Goal: Find specific page/section: Find specific page/section

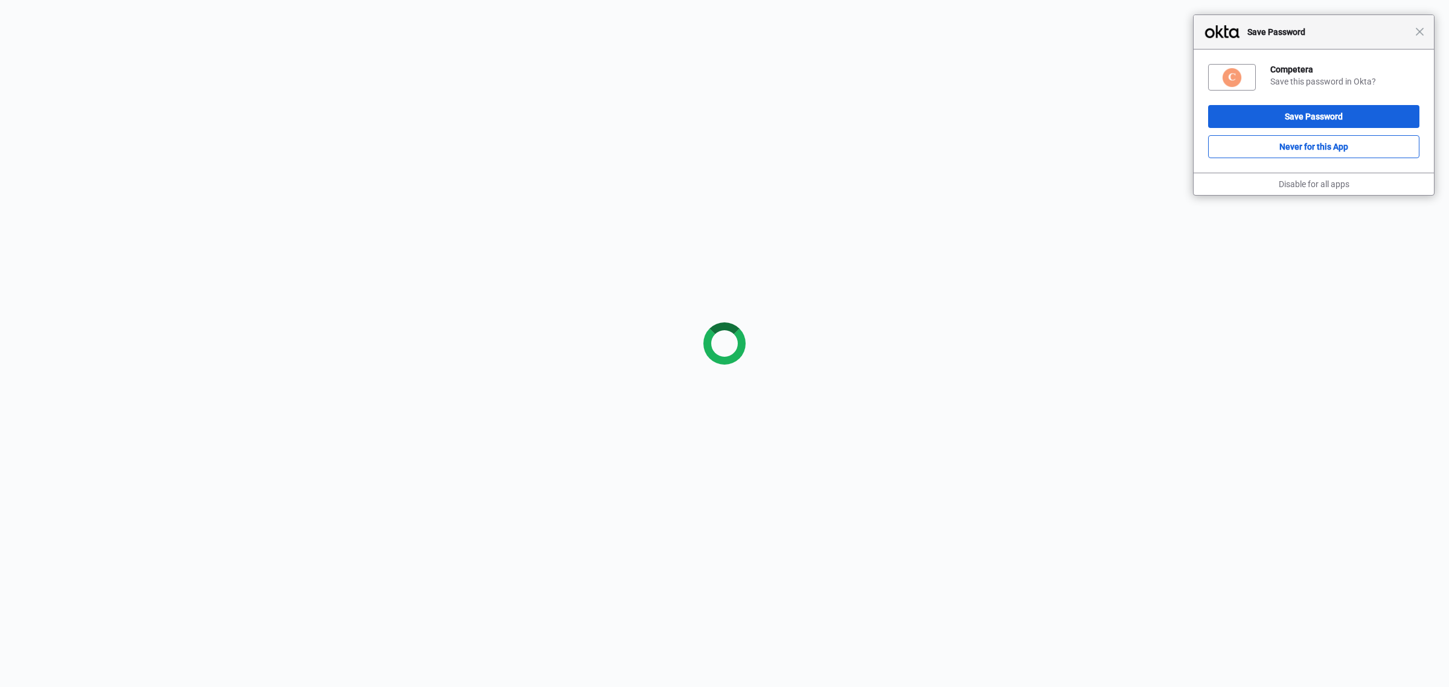
click at [1420, 37] on div "Close Save Password" at bounding box center [1314, 32] width 240 height 34
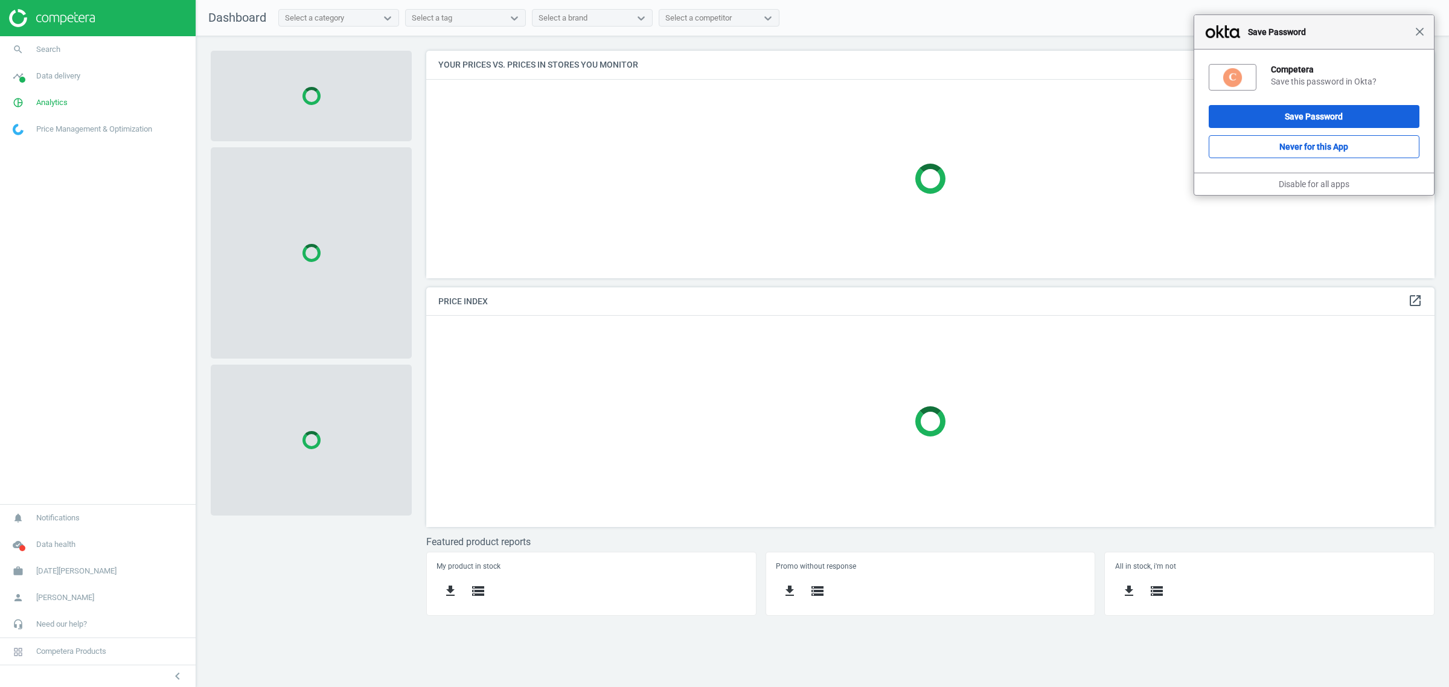
scroll to position [251, 1031]
click at [1423, 27] on span "Close" at bounding box center [1419, 31] width 9 height 9
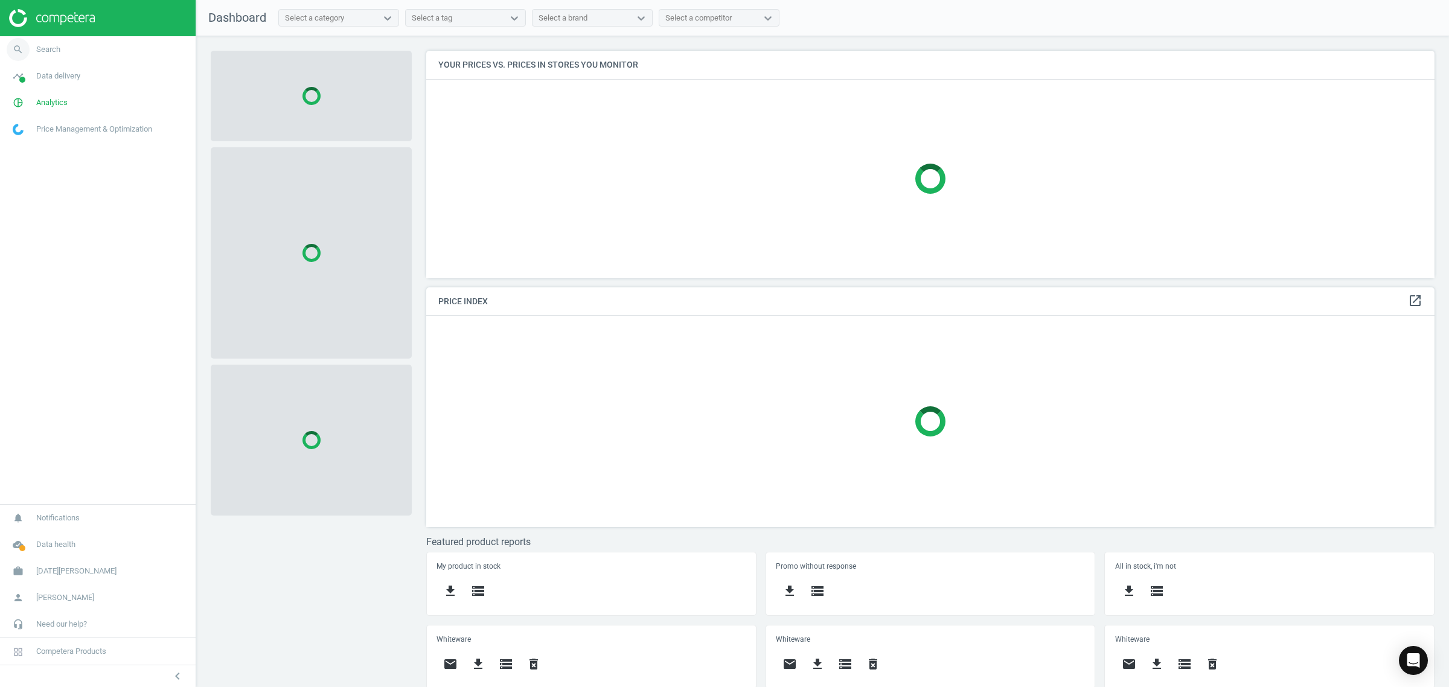
click at [49, 56] on link "search Search" at bounding box center [98, 49] width 196 height 27
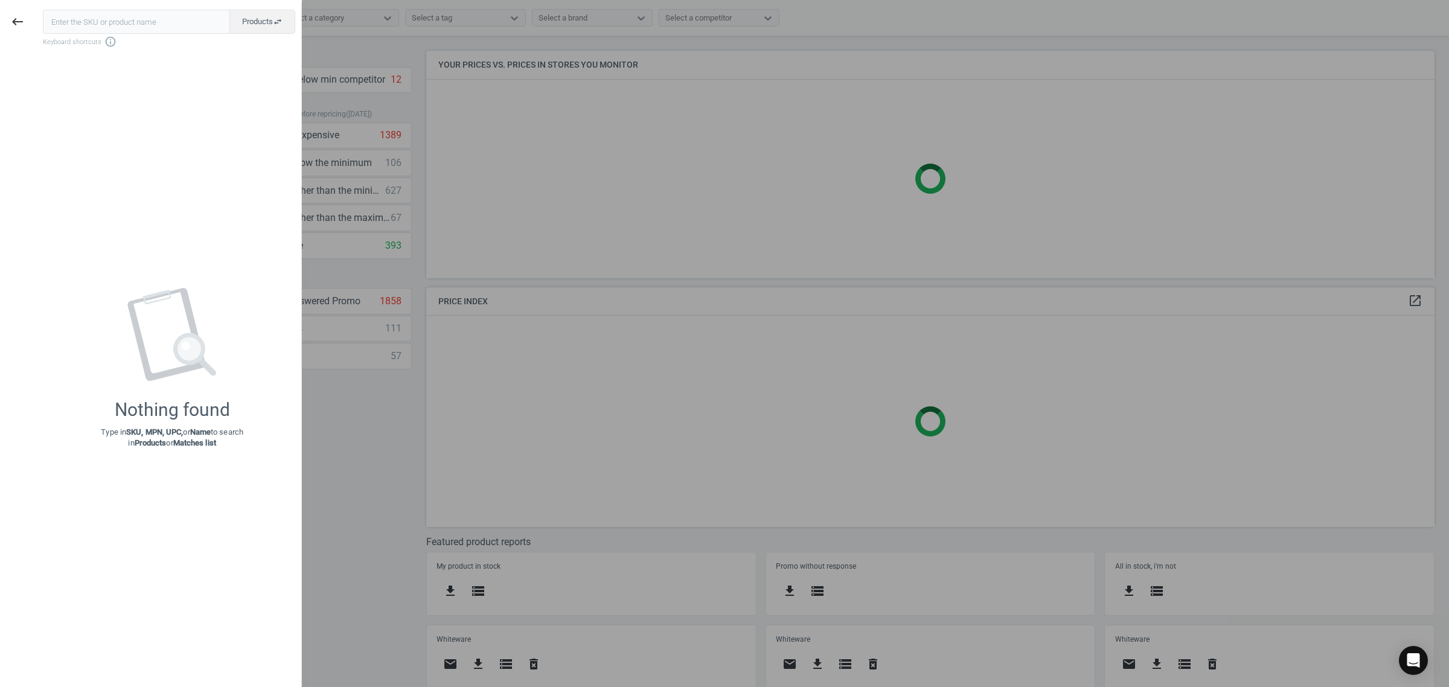
click at [131, 16] on input "text" at bounding box center [136, 22] width 187 height 24
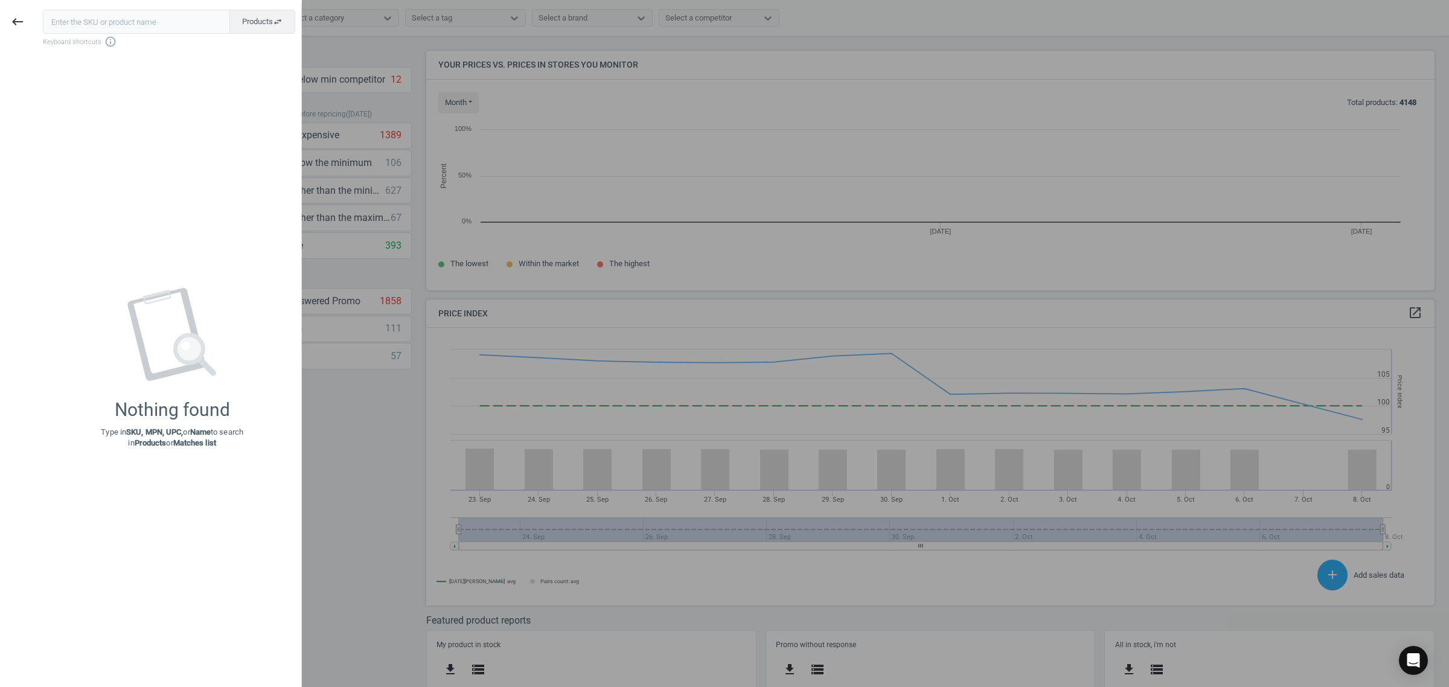
scroll to position [263, 1020]
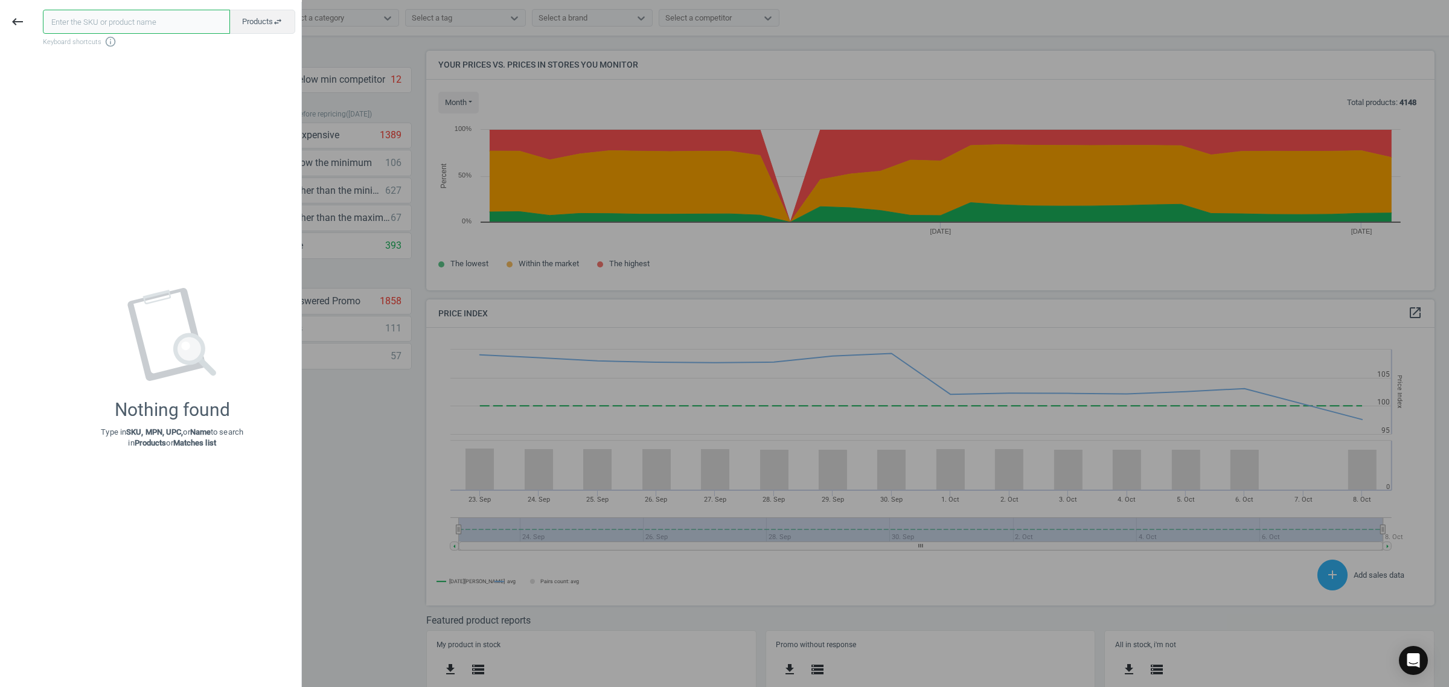
click at [140, 19] on input "text" at bounding box center [136, 22] width 187 height 24
paste input "213115"
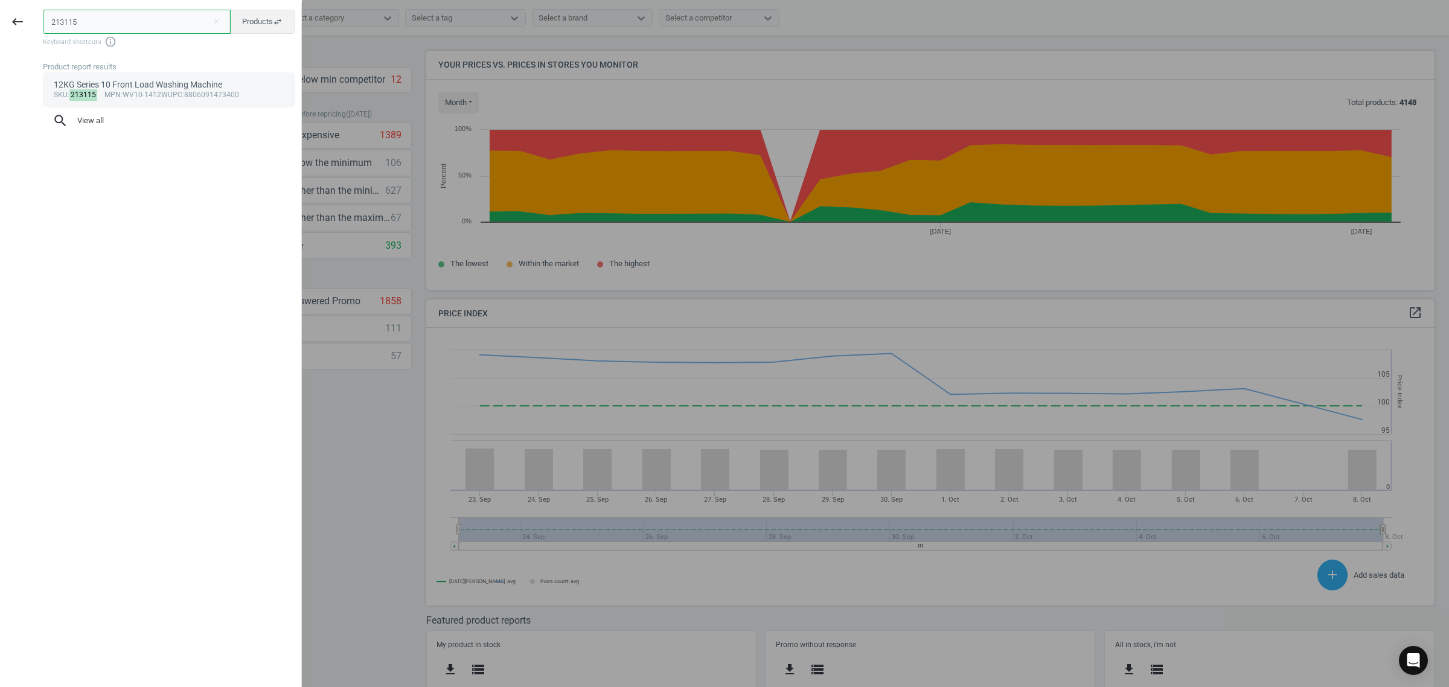
type input "213115"
click at [144, 97] on div "sku : 213115 mpn :WV10-1412W upc :8806091473400" at bounding box center [169, 96] width 231 height 10
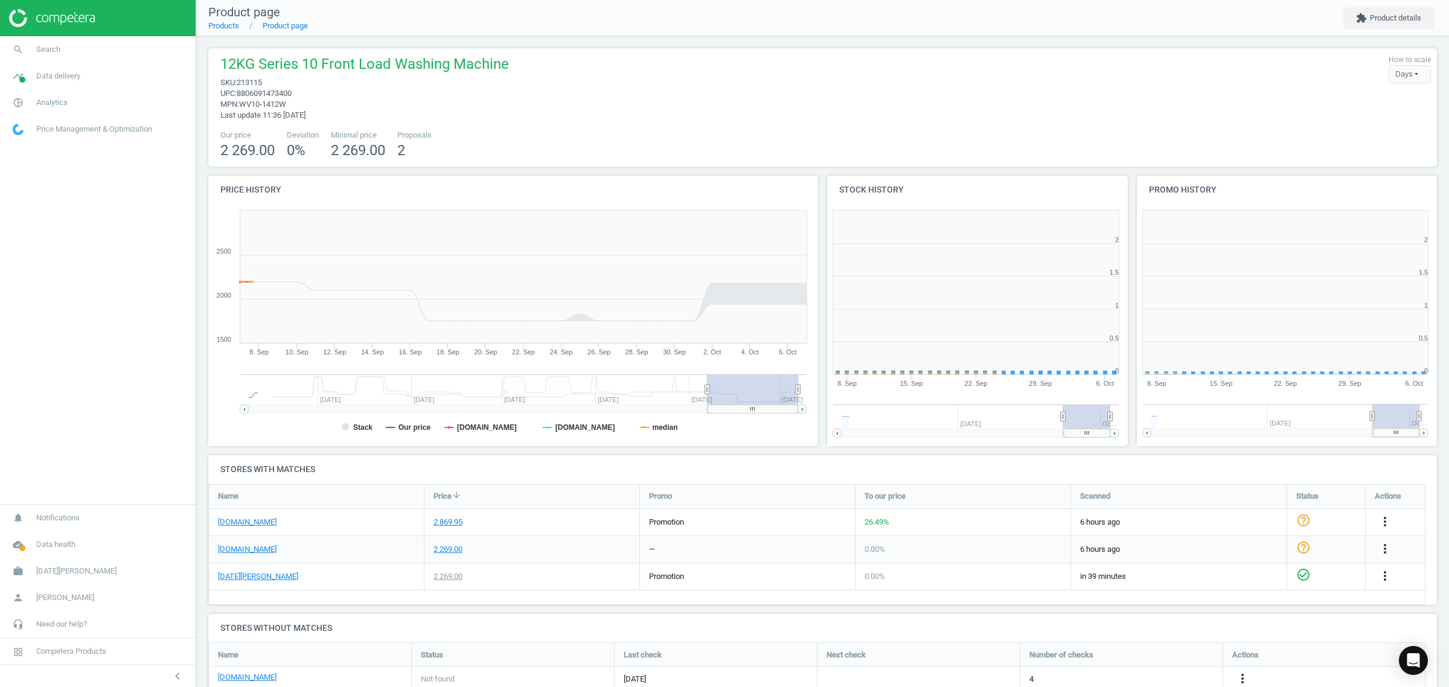
scroll to position [264, 321]
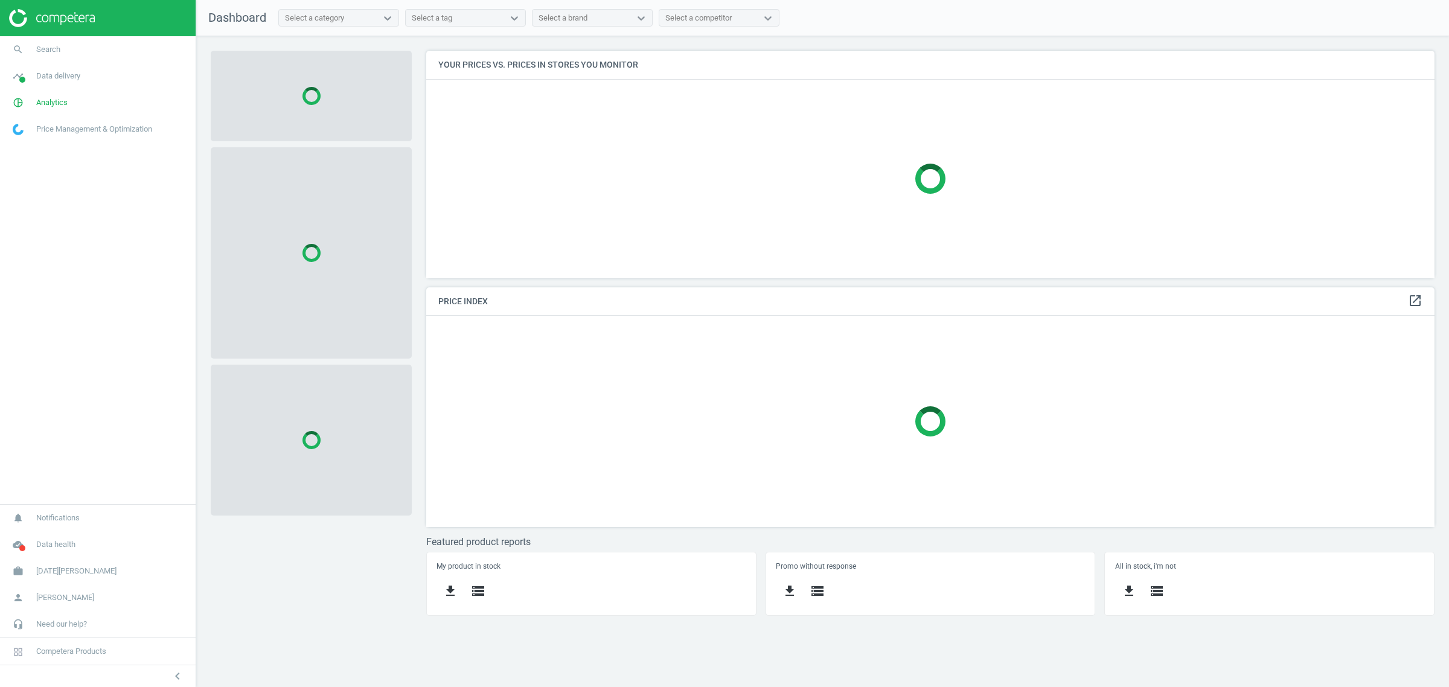
scroll to position [251, 1031]
click at [35, 51] on span "search" at bounding box center [18, 49] width 36 height 27
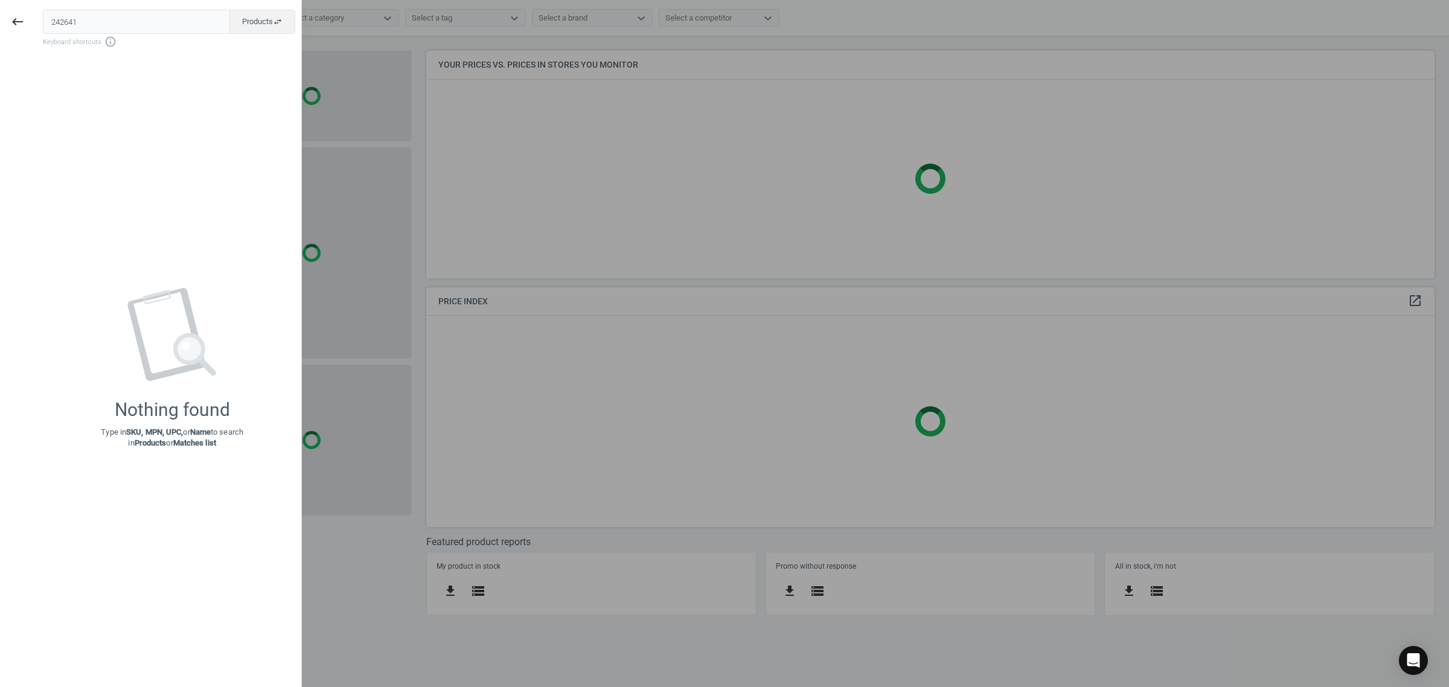
scroll to position [251, 1020]
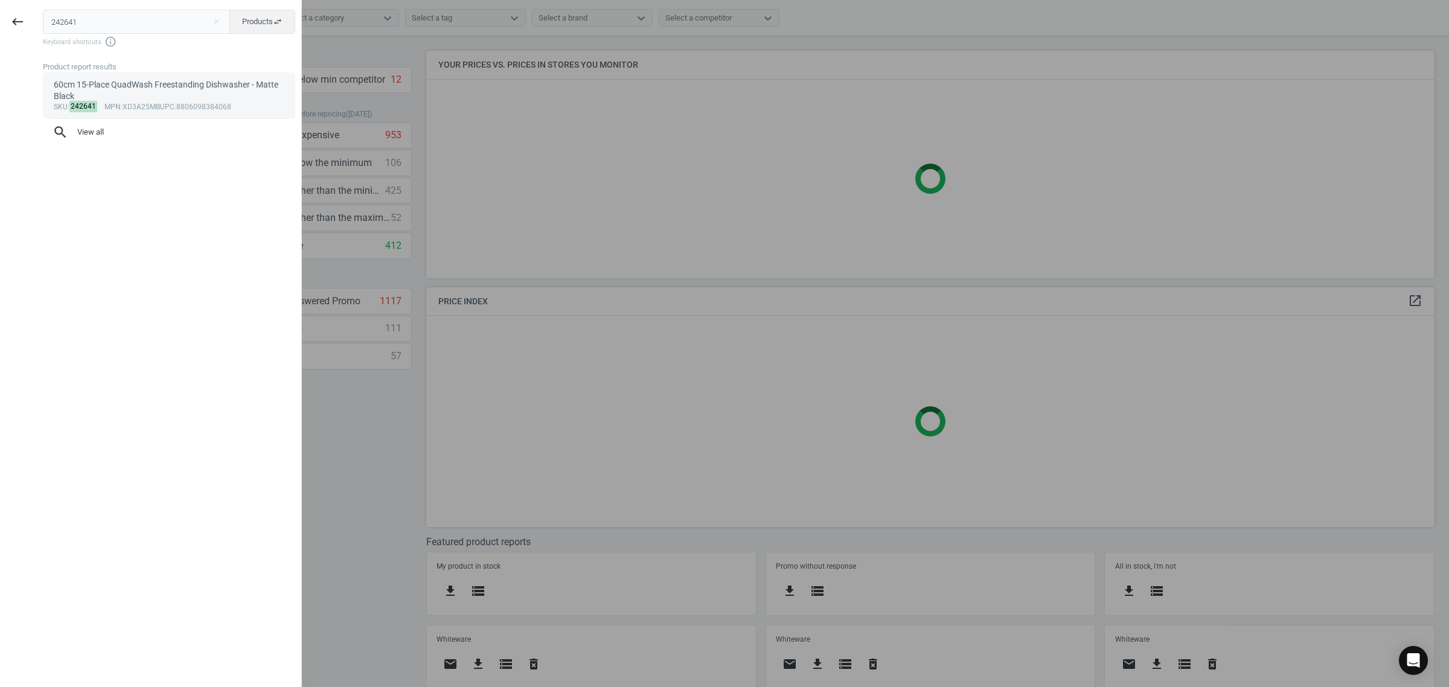
type input "242641"
click at [143, 82] on div "60cm 15-Place QuadWash Freestanding Dishwasher - Matte Black" at bounding box center [169, 91] width 231 height 24
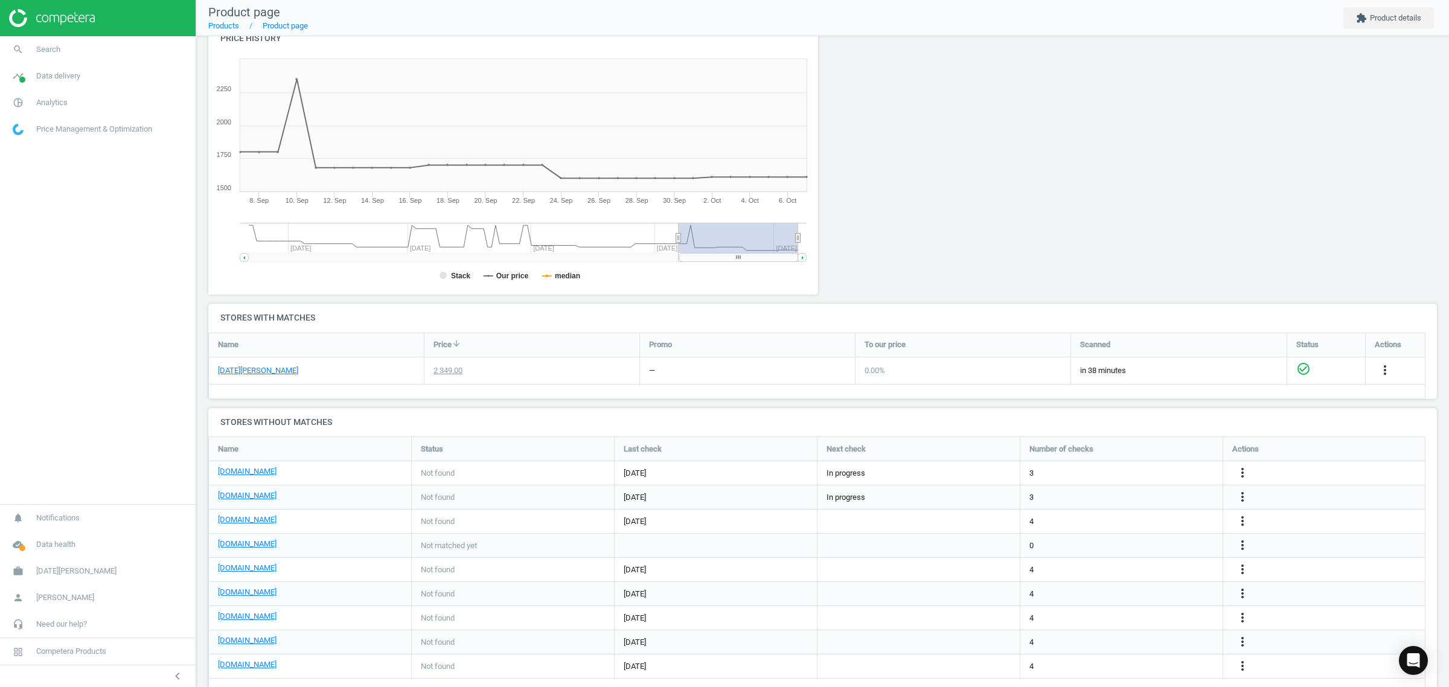
scroll to position [179, 0]
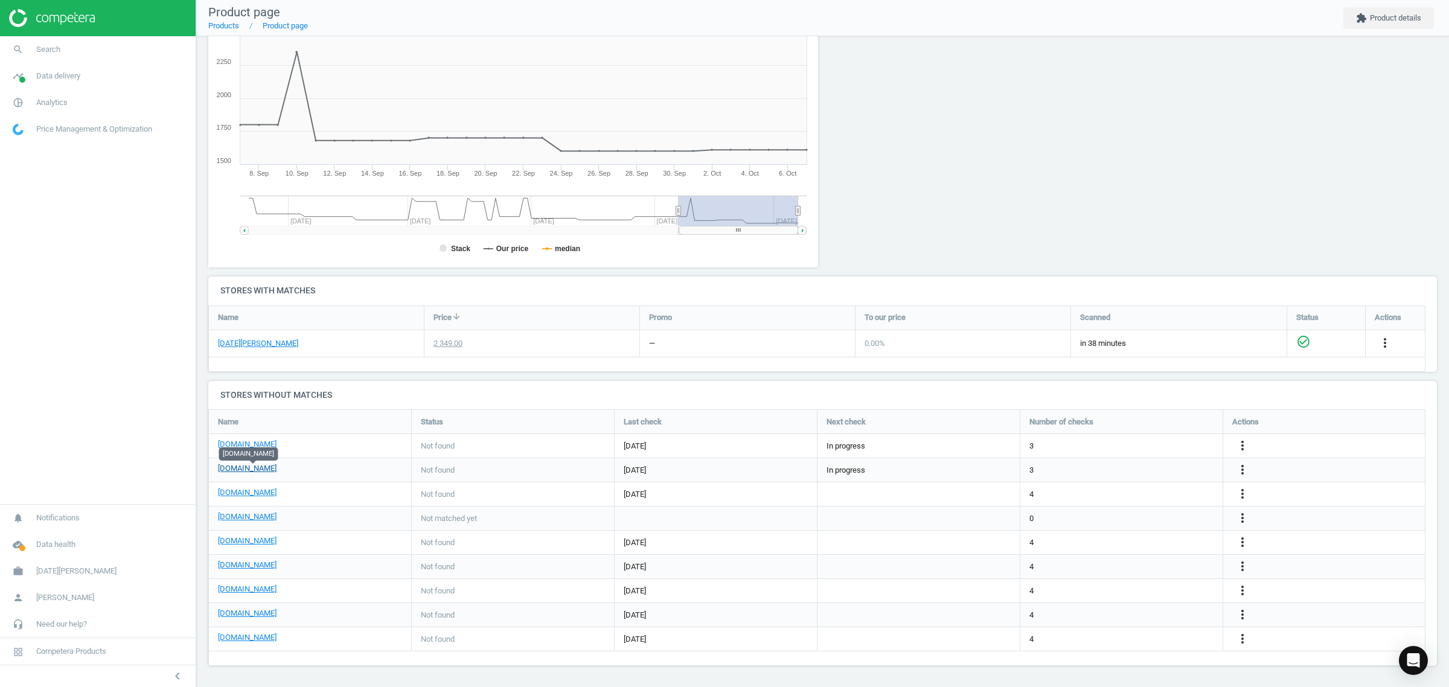
click at [272, 472] on link "[DOMAIN_NAME]" at bounding box center [247, 468] width 59 height 11
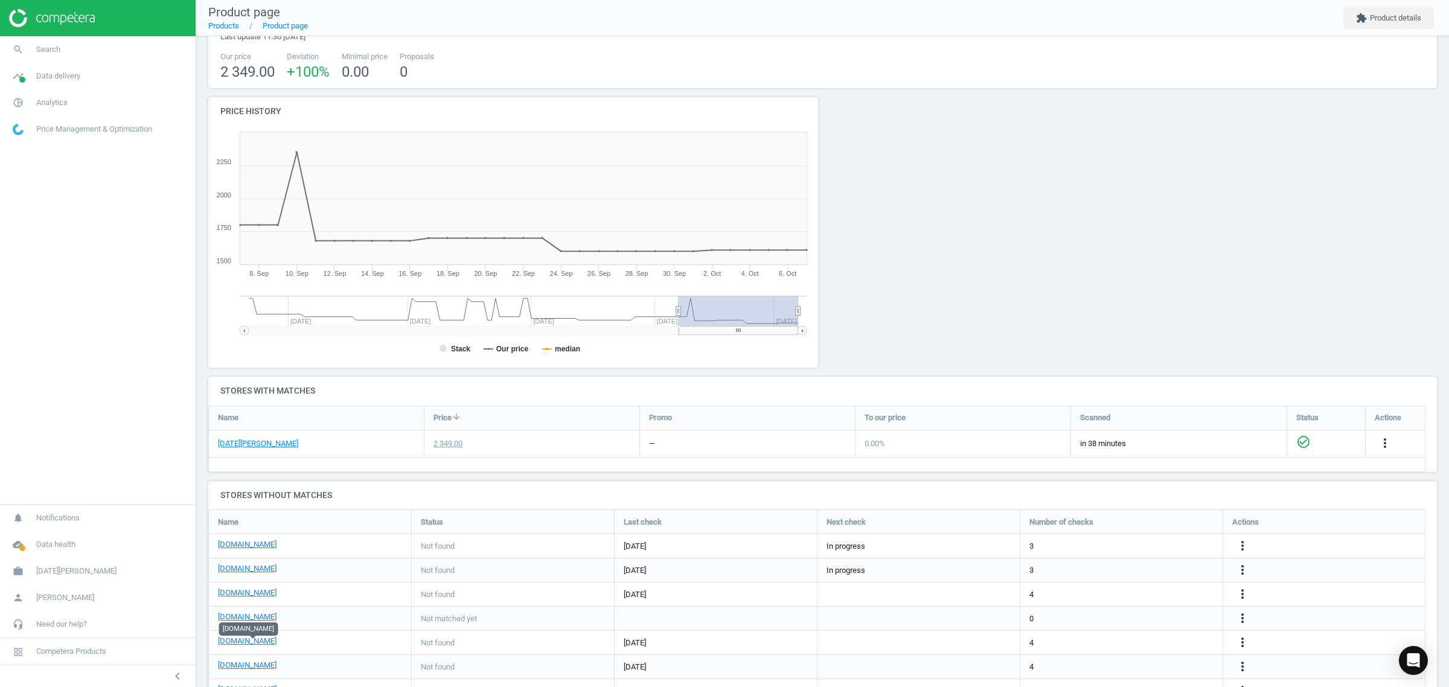
scroll to position [0, 0]
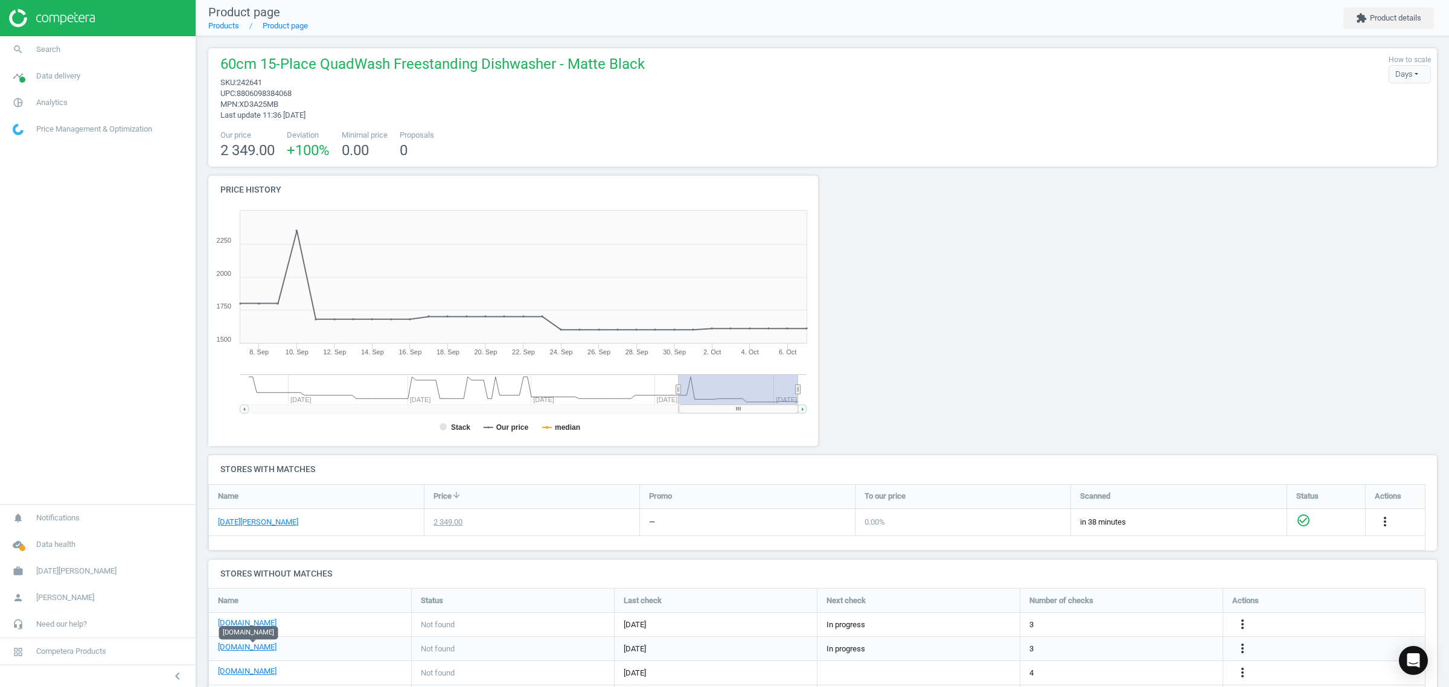
click at [269, 106] on span "XD3A25MB" at bounding box center [258, 104] width 39 height 9
click at [269, 107] on span "XD3A25MB" at bounding box center [258, 104] width 39 height 9
